Goal: Task Accomplishment & Management: Manage account settings

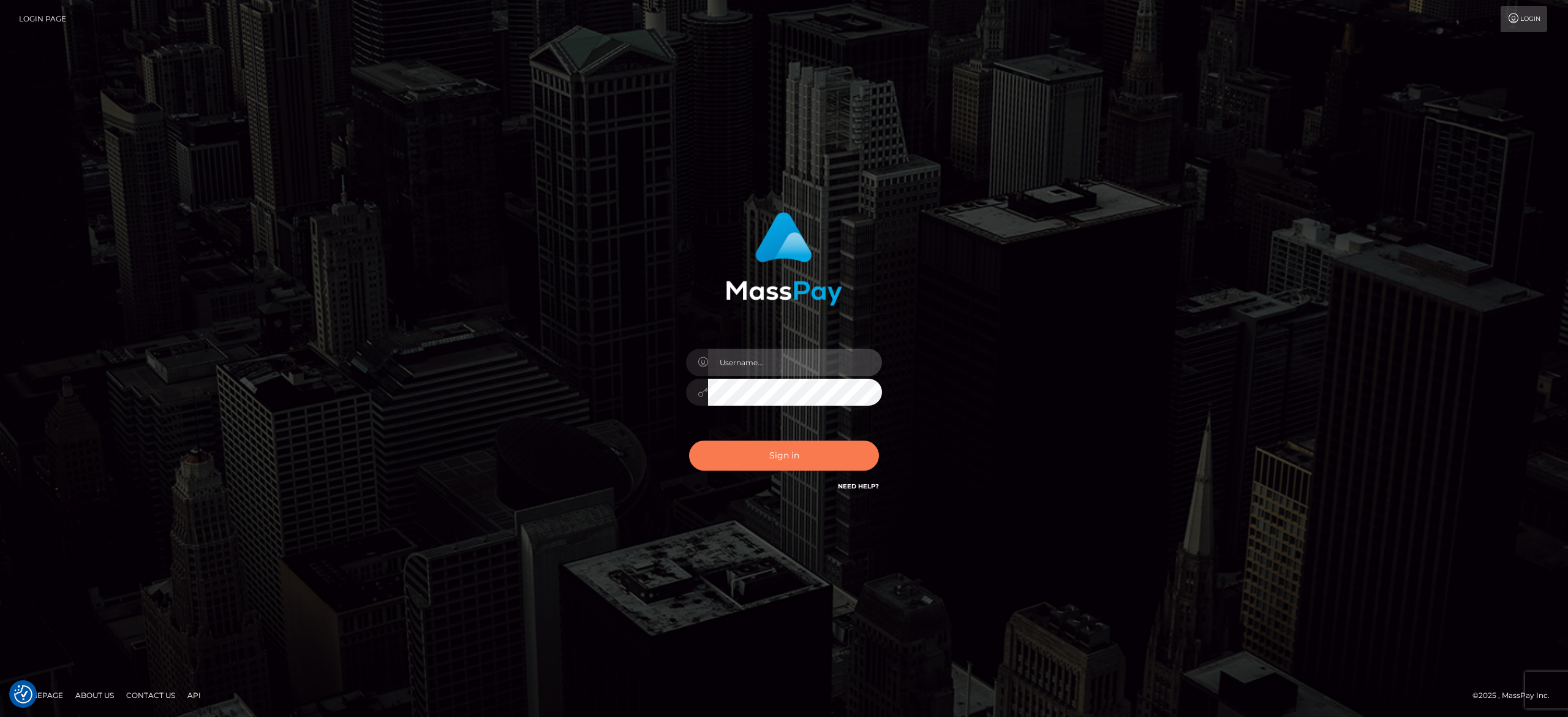
type input "[PERSON_NAME].[PERSON_NAME]"
click at [831, 450] on button "Sign in" at bounding box center [784, 455] width 190 height 30
type input "[PERSON_NAME].[PERSON_NAME]"
click at [831, 450] on button "Sign in" at bounding box center [784, 455] width 190 height 30
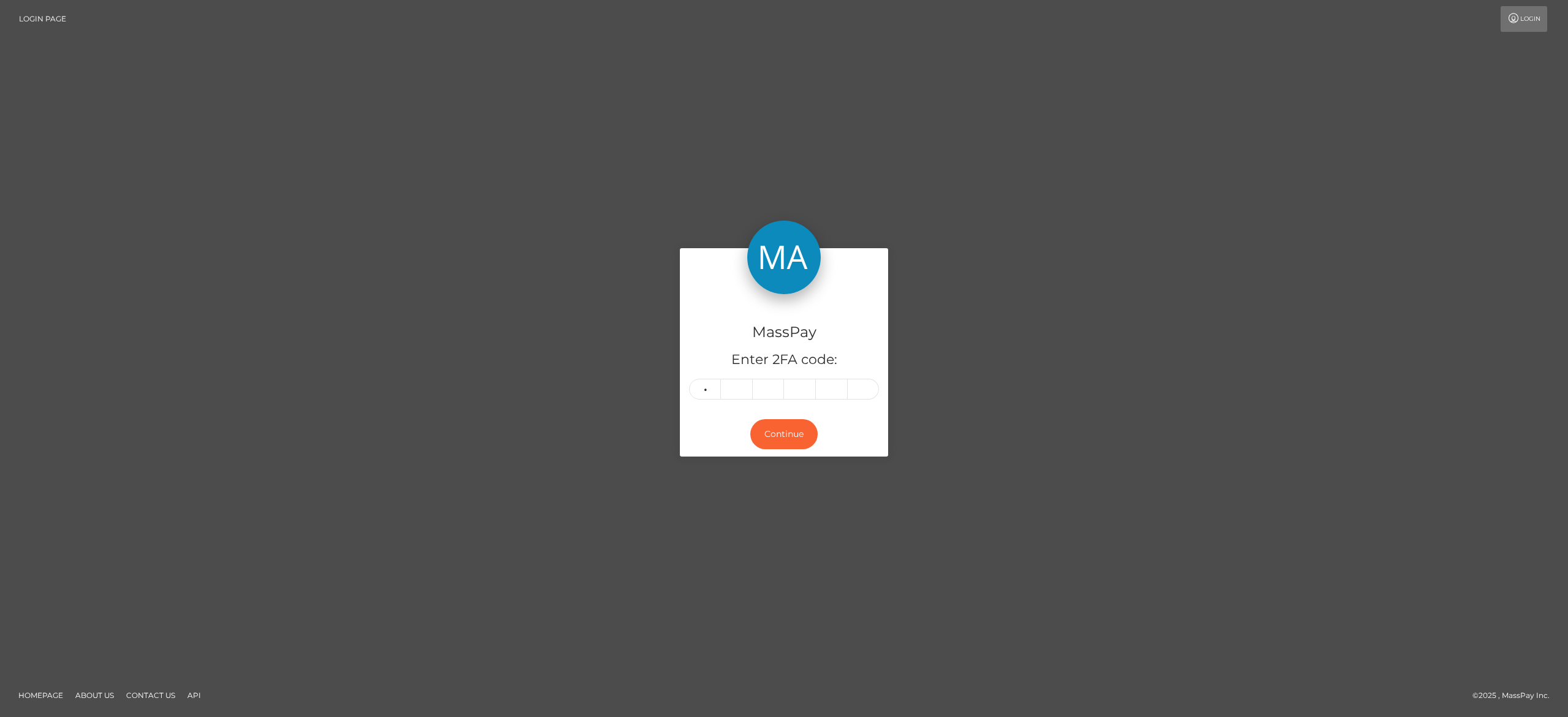
type input "6"
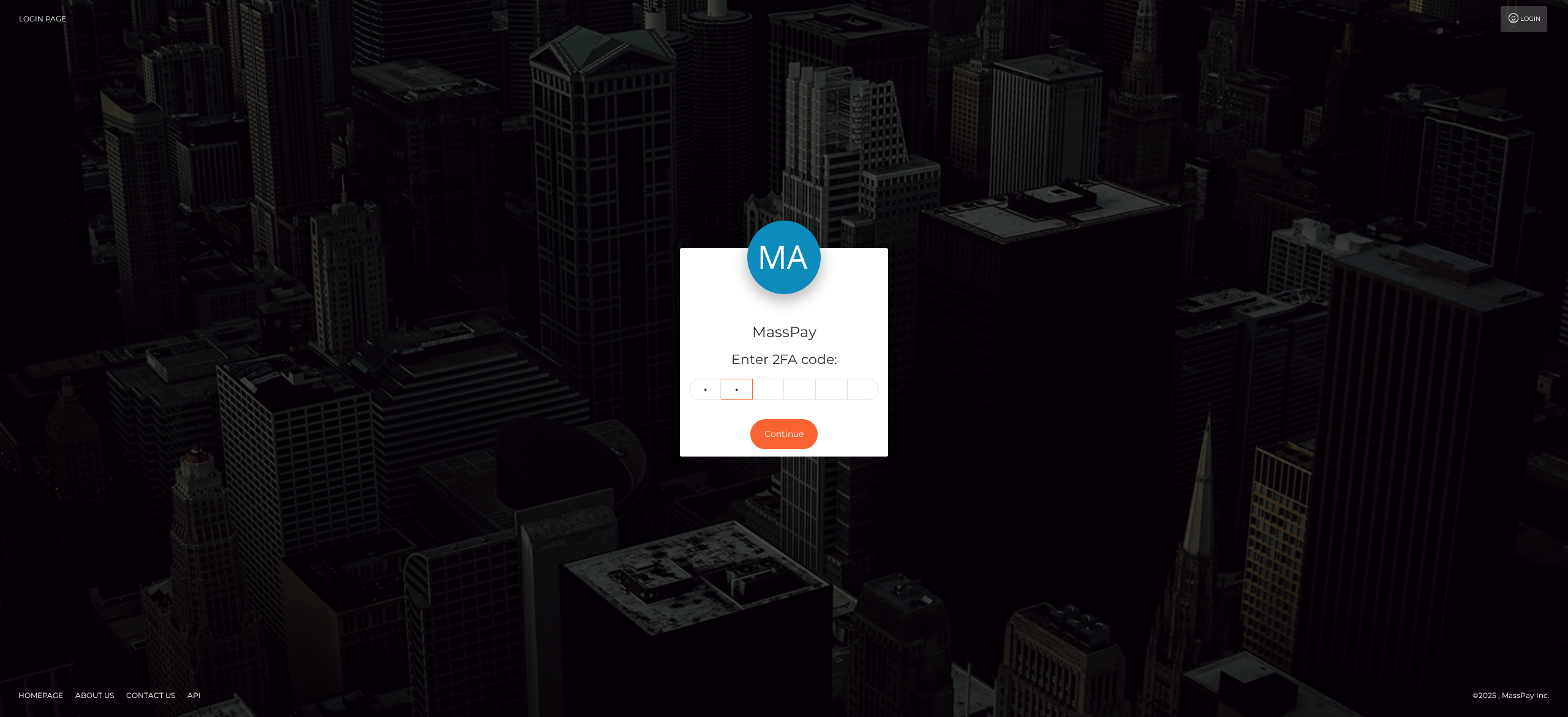
type input "7"
type input "8"
type input "1"
type input "5"
type input "1"
